Goal: Book appointment/travel/reservation

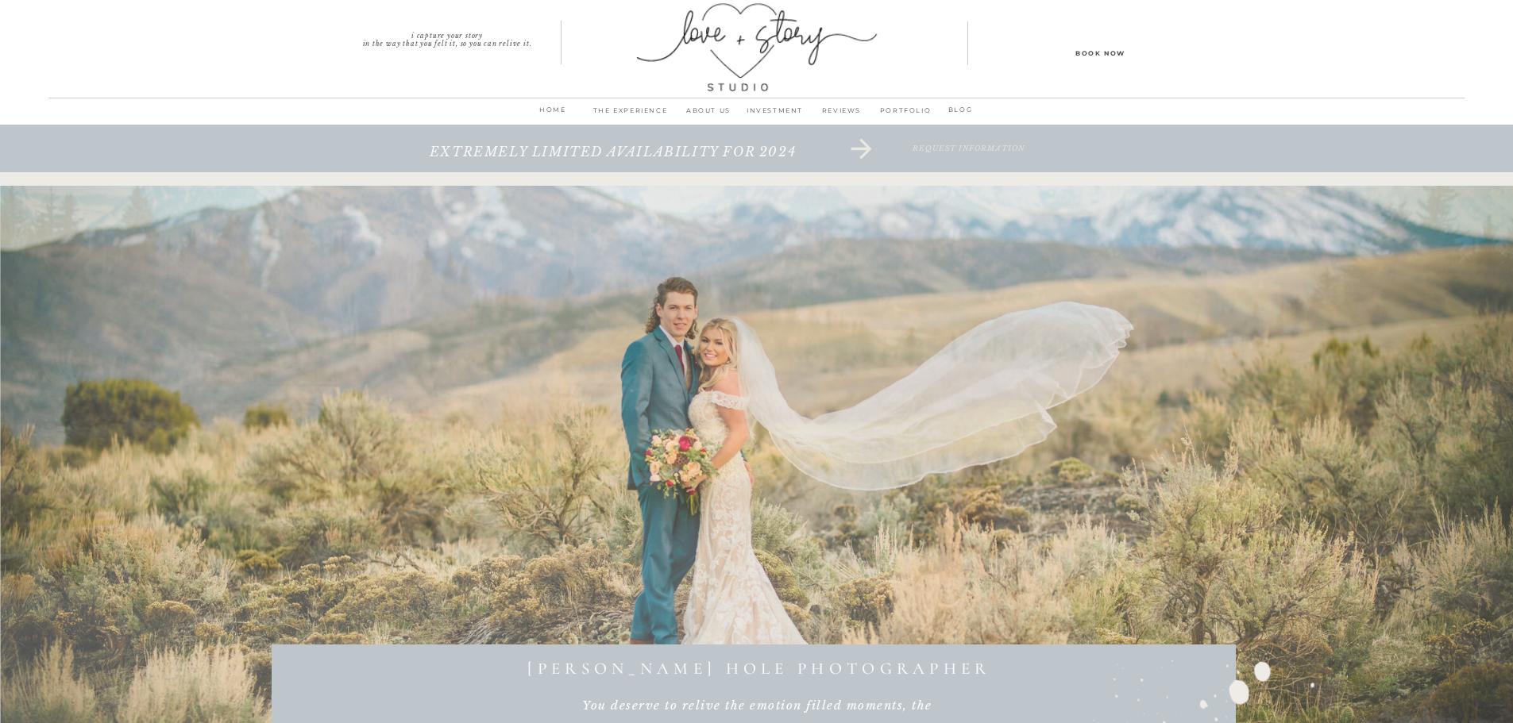
click at [781, 110] on p "INVESTMENT" at bounding box center [775, 115] width 67 height 22
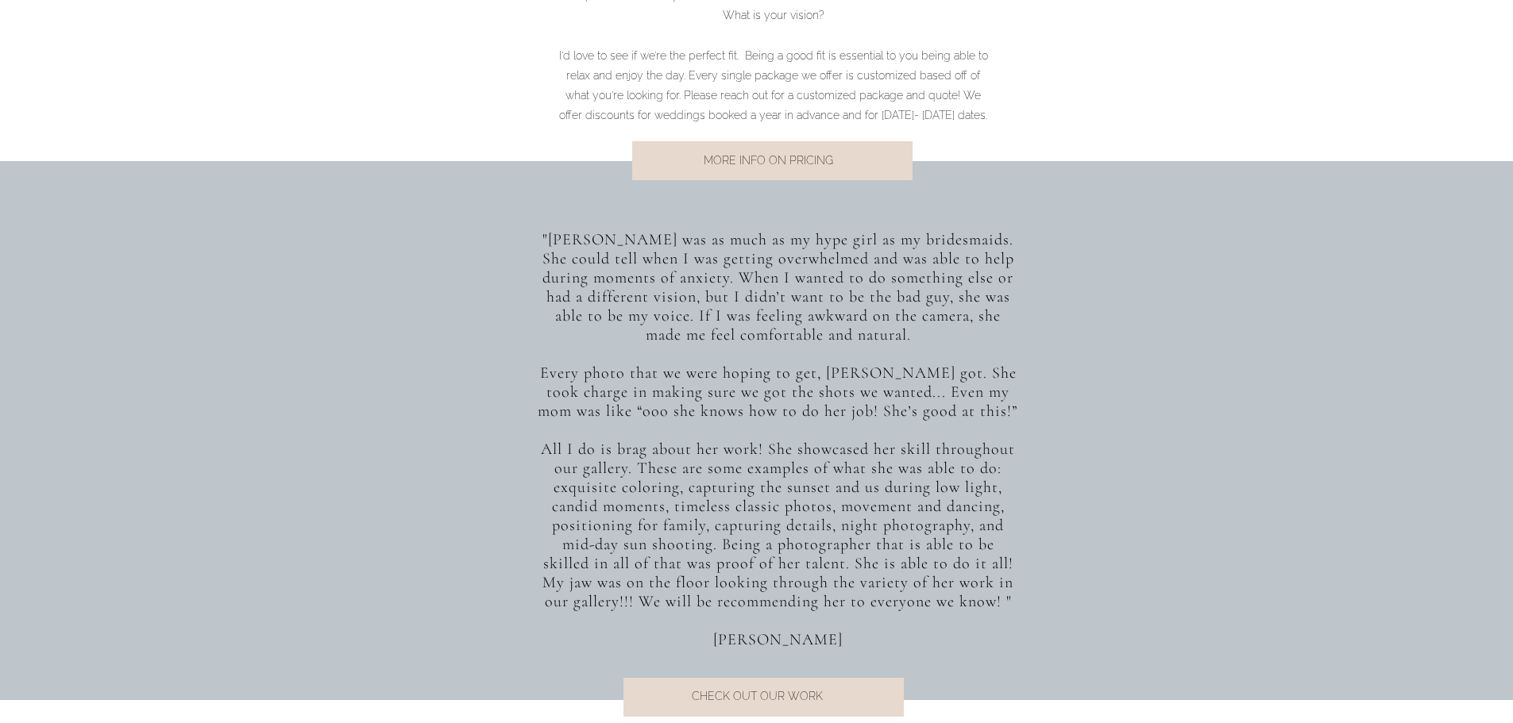
scroll to position [1112, 0]
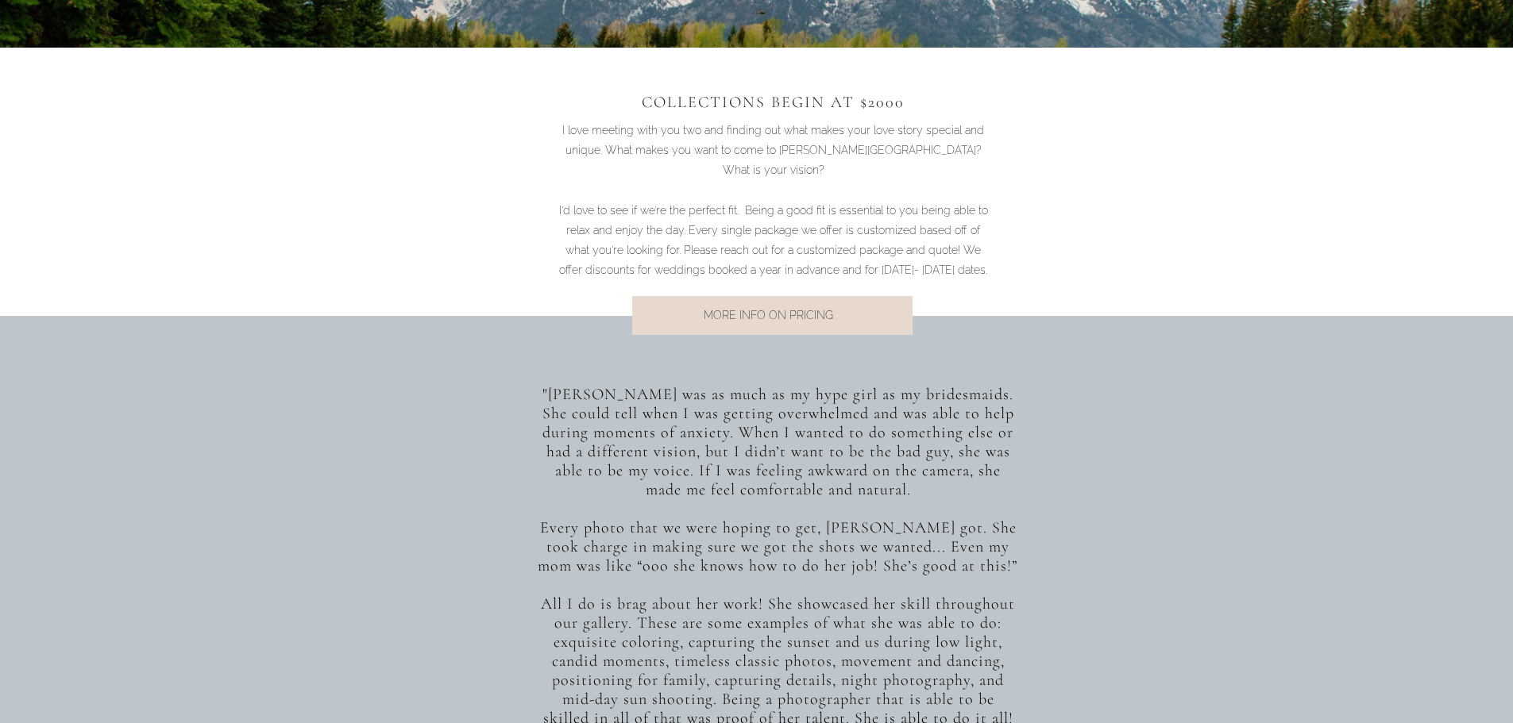
click at [793, 312] on p "MORE INFO ON PRICING" at bounding box center [768, 316] width 322 height 21
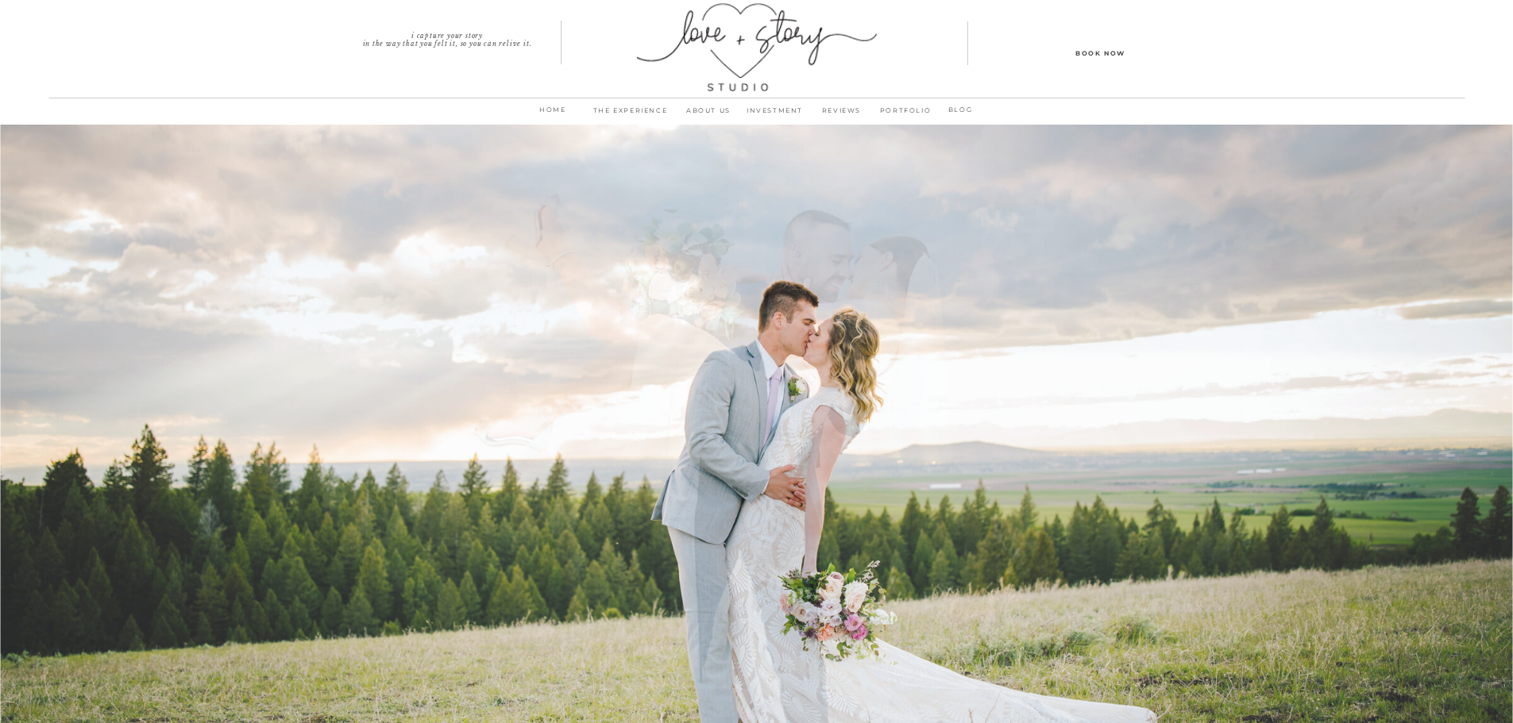
click at [635, 106] on p "THE EXPERIENCE" at bounding box center [630, 115] width 91 height 22
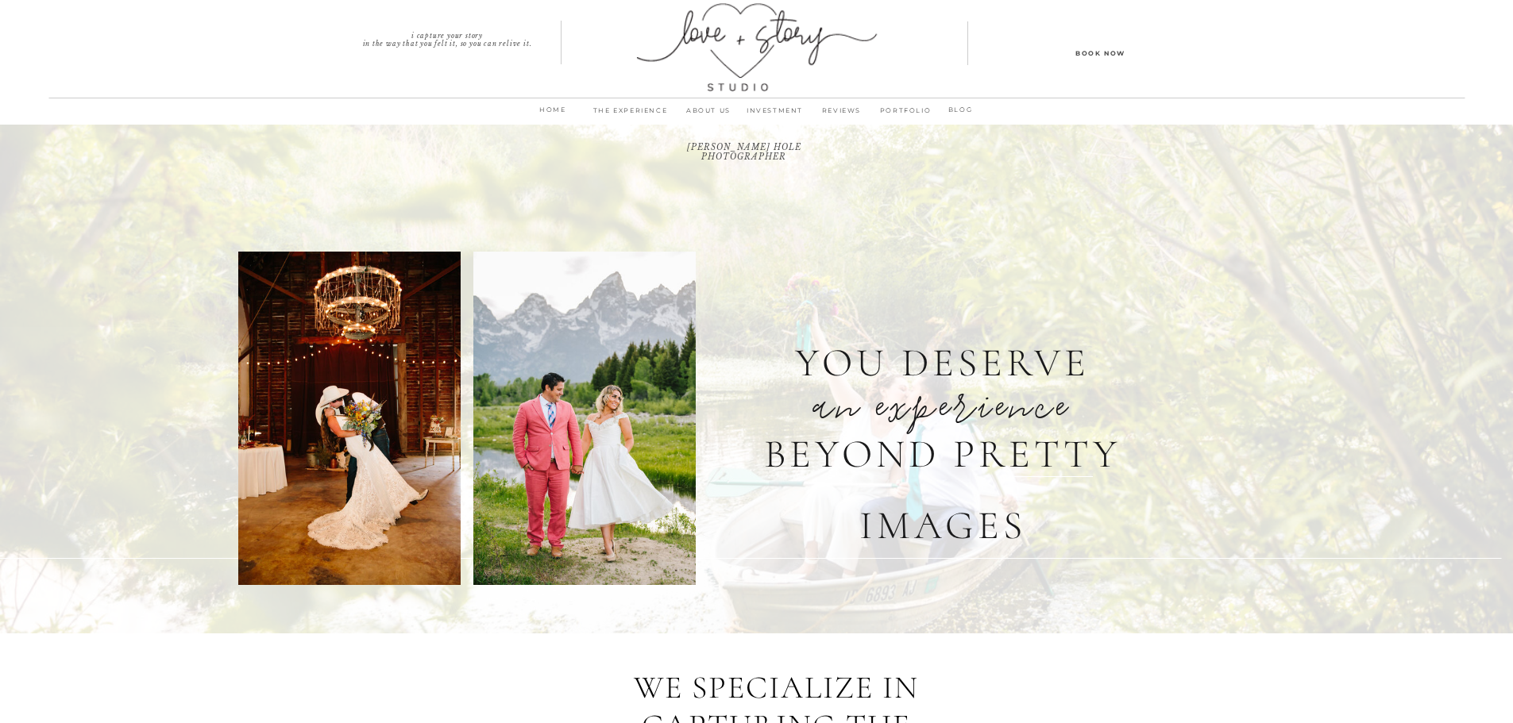
click at [771, 111] on p "INVESTMENT" at bounding box center [775, 115] width 67 height 22
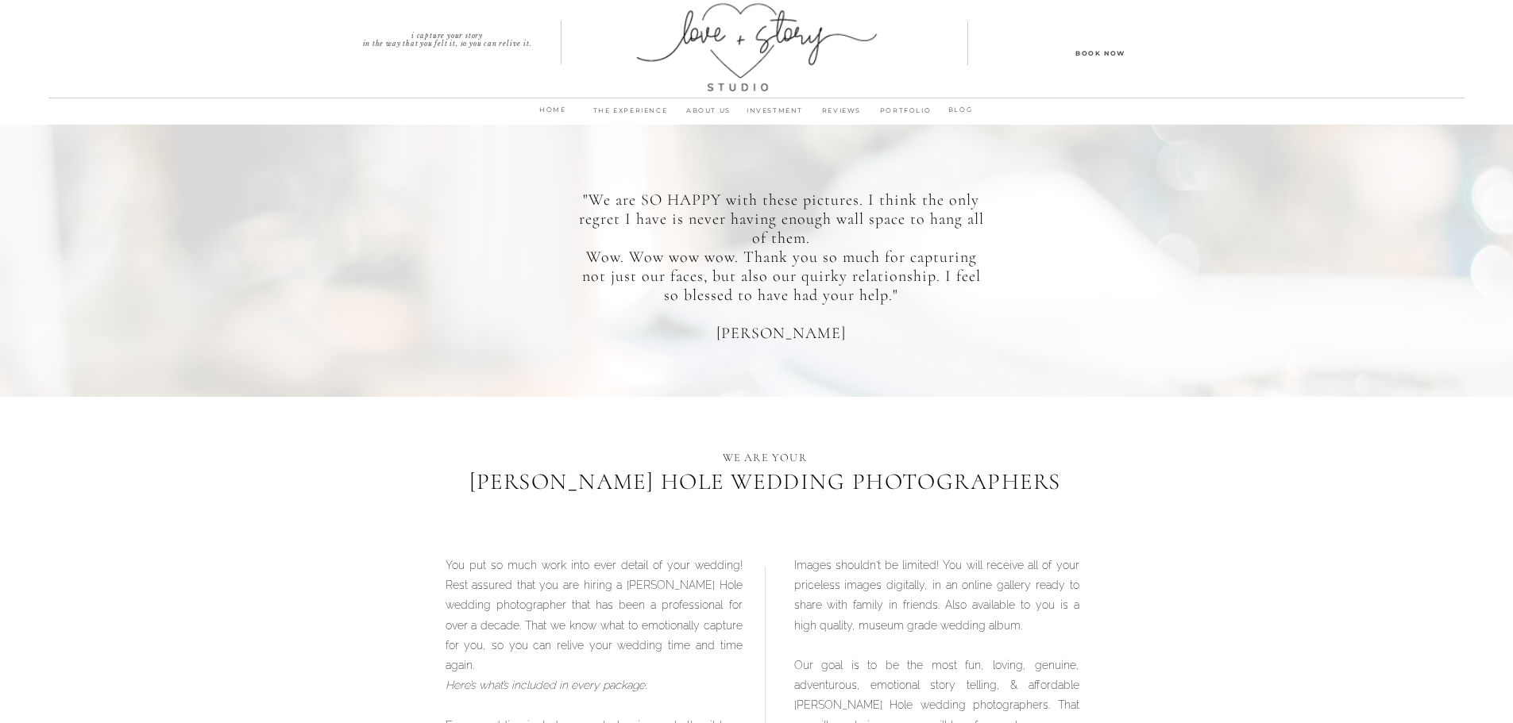
click at [1110, 52] on p "Book Now" at bounding box center [1100, 52] width 143 height 11
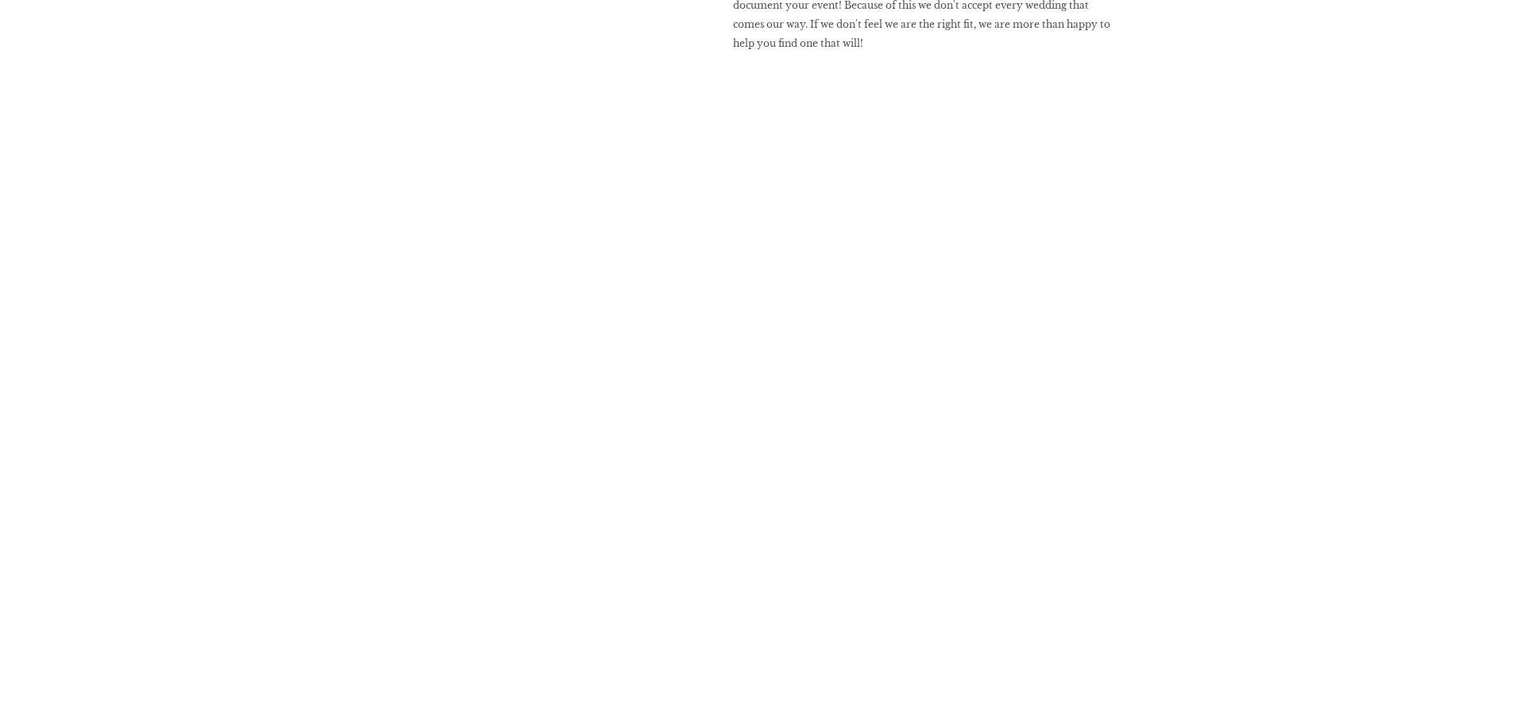
scroll to position [3017, 0]
